Goal: Task Accomplishment & Management: Manage account settings

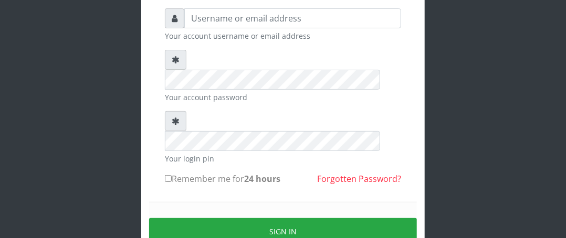
scroll to position [52, 0]
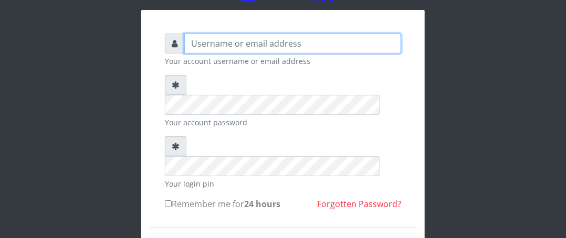
click at [246, 43] on input "text" at bounding box center [292, 44] width 217 height 20
click at [235, 38] on input "text" at bounding box center [292, 44] width 217 height 20
type input "Boboyen"
